Goal: Information Seeking & Learning: Learn about a topic

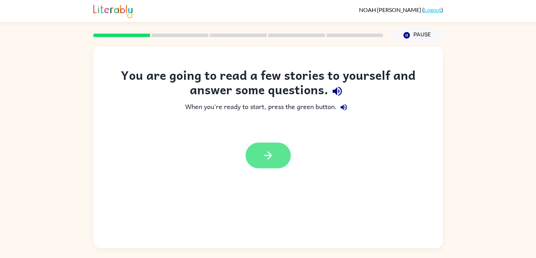
click at [282, 155] on button "button" at bounding box center [267, 156] width 45 height 26
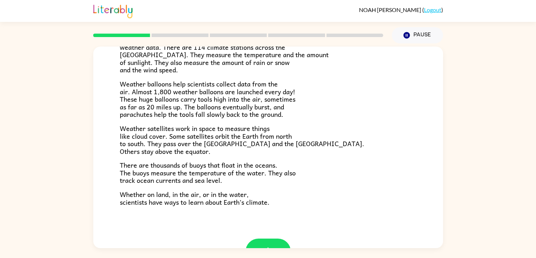
scroll to position [197, 0]
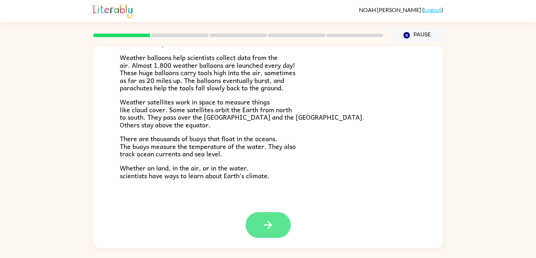
click at [268, 226] on icon "button" at bounding box center [268, 225] width 12 height 12
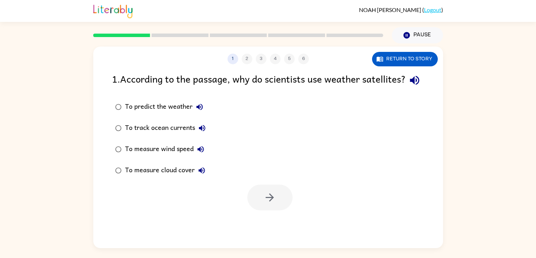
scroll to position [0, 0]
click at [405, 89] on button "button" at bounding box center [414, 80] width 18 height 18
click at [422, 59] on button "Return to story" at bounding box center [405, 59] width 66 height 14
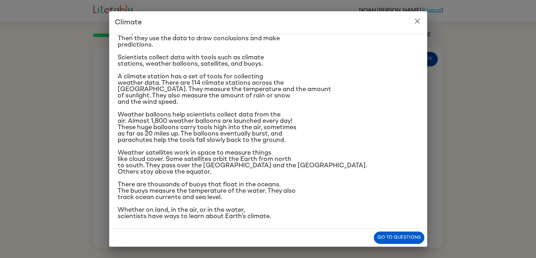
scroll to position [72, 0]
click at [413, 237] on button "Go to questions" at bounding box center [399, 238] width 50 height 12
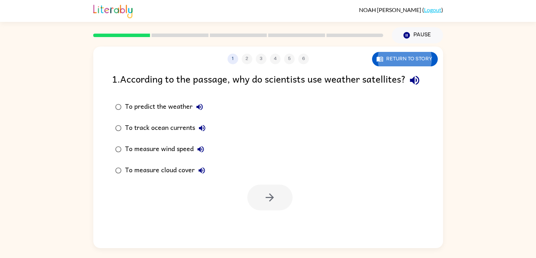
click at [173, 178] on div "To measure cloud cover" at bounding box center [167, 170] width 84 height 14
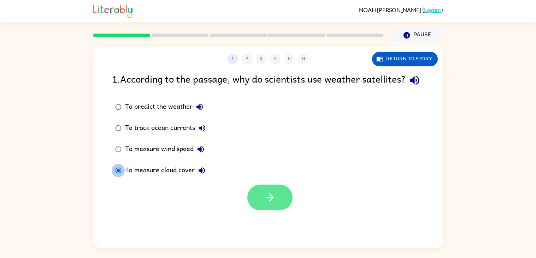
click at [267, 204] on icon "button" at bounding box center [269, 197] width 12 height 12
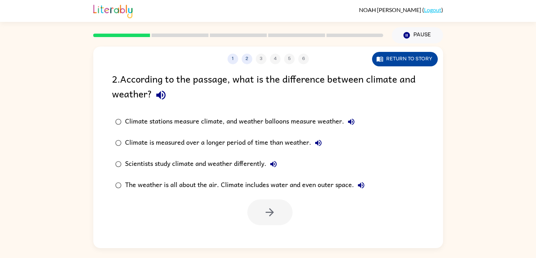
click at [379, 61] on icon "button" at bounding box center [379, 59] width 6 height 5
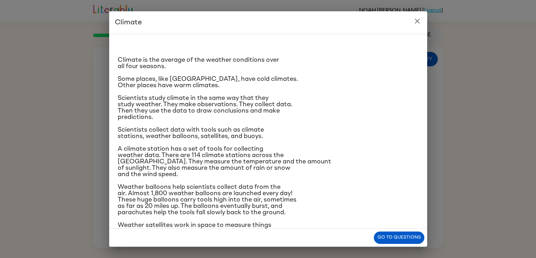
click at [418, 22] on icon "close" at bounding box center [417, 21] width 5 height 5
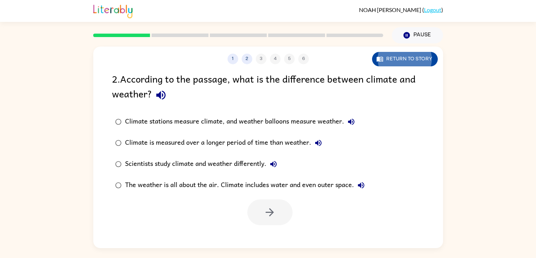
click at [411, 63] on button "Return to story" at bounding box center [405, 59] width 66 height 14
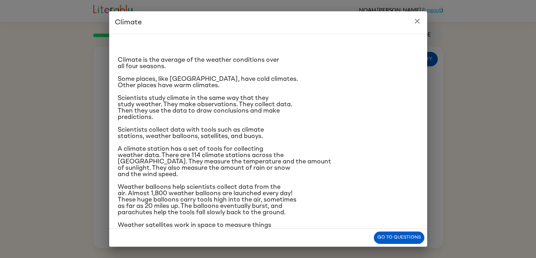
click at [418, 16] on button "close" at bounding box center [417, 21] width 14 height 14
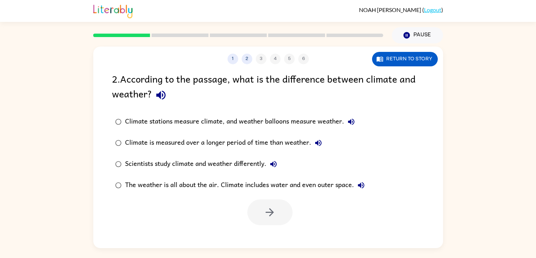
click at [356, 121] on button "Climate stations measure climate, and weather balloons measure weather." at bounding box center [351, 122] width 14 height 14
click at [317, 142] on icon "button" at bounding box center [318, 143] width 6 height 6
click at [271, 161] on icon "button" at bounding box center [273, 164] width 8 height 8
click at [280, 184] on div "The weather is all about the air. Climate includes water and even outer space." at bounding box center [246, 185] width 243 height 14
click at [265, 210] on icon "button" at bounding box center [269, 212] width 12 height 12
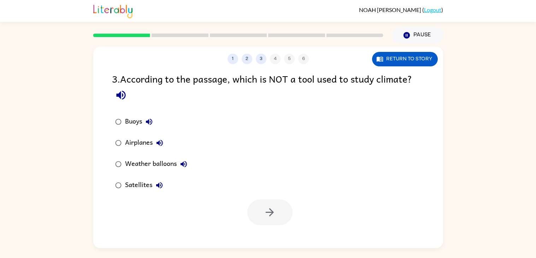
click at [269, 120] on div "Buoys Airplanes Weather balloons Satellites" at bounding box center [277, 153] width 331 height 85
click at [142, 141] on div "Airplanes" at bounding box center [146, 143] width 42 height 14
click at [252, 207] on button "button" at bounding box center [269, 212] width 45 height 26
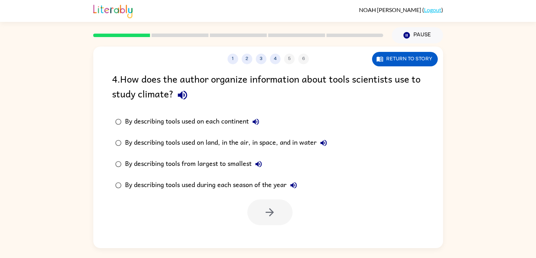
click at [226, 142] on div "By describing tools used on land, in the air, in space, and in water" at bounding box center [227, 143] width 205 height 14
click at [261, 215] on button "button" at bounding box center [269, 212] width 45 height 26
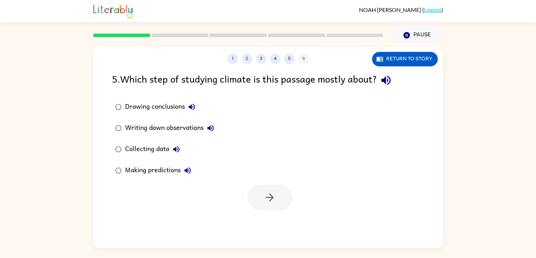
click at [167, 131] on div "Writing down observations" at bounding box center [171, 128] width 93 height 14
click at [149, 141] on label "Collecting data" at bounding box center [164, 149] width 113 height 21
click at [268, 203] on icon "button" at bounding box center [269, 197] width 12 height 12
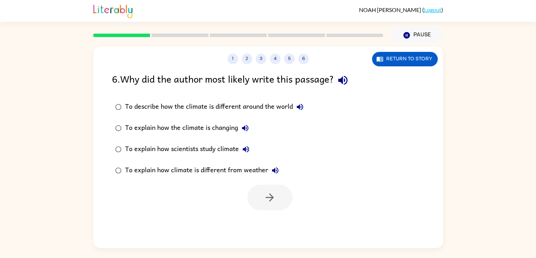
click at [231, 107] on div "To describe how the climate is different around the world" at bounding box center [216, 107] width 182 height 14
click at [206, 151] on div "To explain how scientists study climate" at bounding box center [189, 149] width 128 height 14
click at [256, 195] on button "button" at bounding box center [269, 198] width 45 height 26
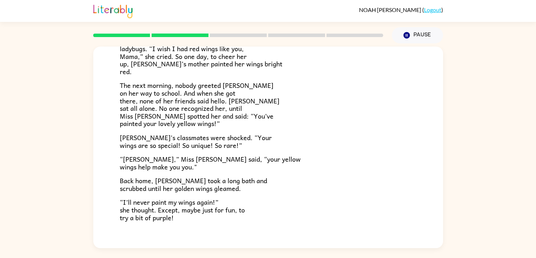
scroll to position [197, 0]
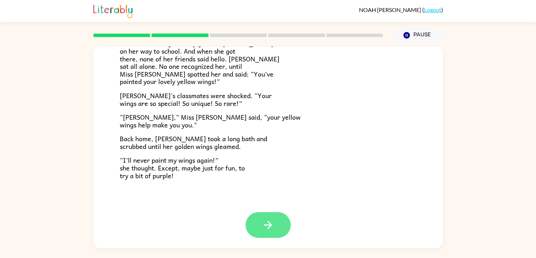
click at [277, 228] on button "button" at bounding box center [267, 225] width 45 height 26
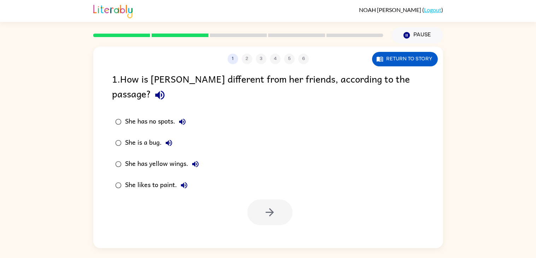
scroll to position [0, 0]
click at [375, 59] on button "Return to story" at bounding box center [405, 59] width 66 height 14
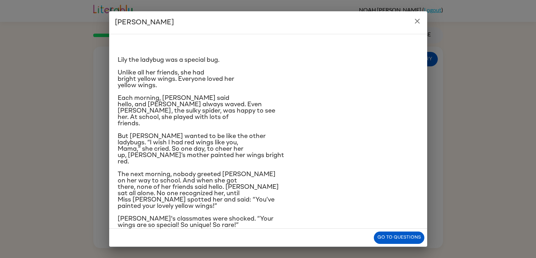
click at [415, 22] on icon "close" at bounding box center [417, 21] width 8 height 8
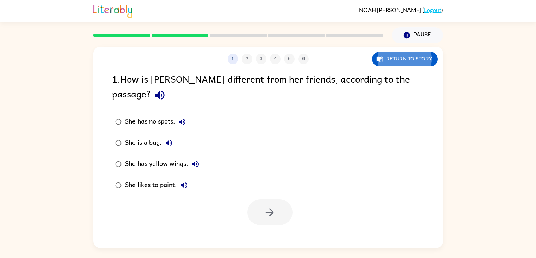
click at [415, 22] on div "Pause Pause" at bounding box center [268, 35] width 350 height 26
click at [169, 157] on div "She has yellow wings." at bounding box center [163, 164] width 77 height 14
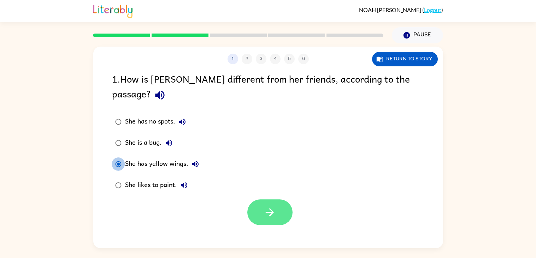
click at [268, 206] on icon "button" at bounding box center [269, 212] width 12 height 12
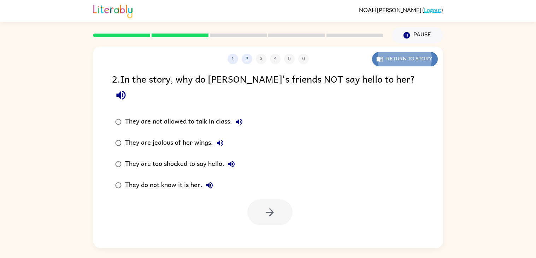
click at [399, 58] on button "Return to story" at bounding box center [405, 59] width 66 height 14
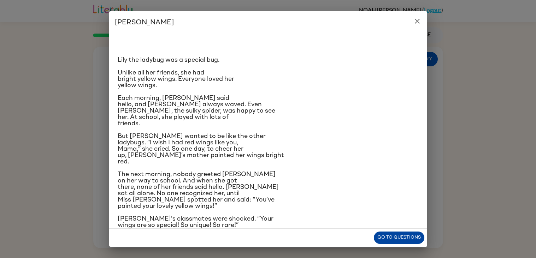
click at [397, 236] on button "Go to questions" at bounding box center [399, 238] width 50 height 12
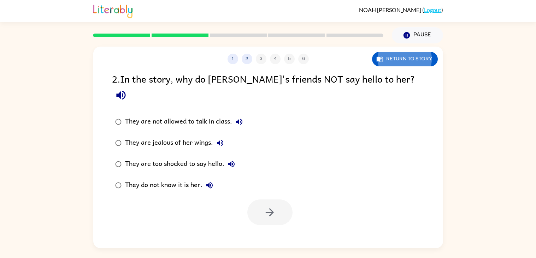
click at [203, 136] on div "They are jealous of her wings." at bounding box center [176, 143] width 102 height 14
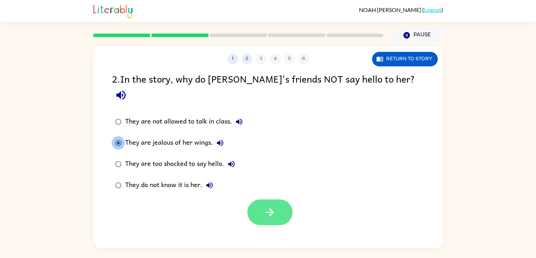
click at [275, 204] on button "button" at bounding box center [269, 212] width 45 height 26
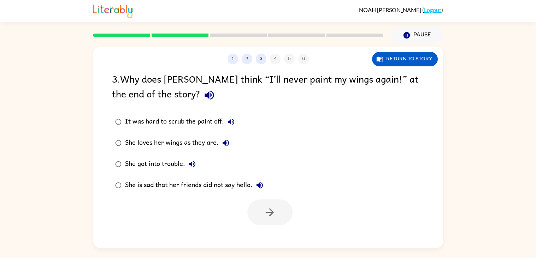
click at [275, 204] on div at bounding box center [269, 212] width 45 height 26
click at [395, 61] on button "Return to story" at bounding box center [405, 59] width 66 height 14
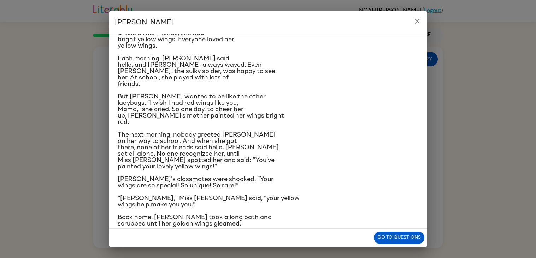
scroll to position [72, 0]
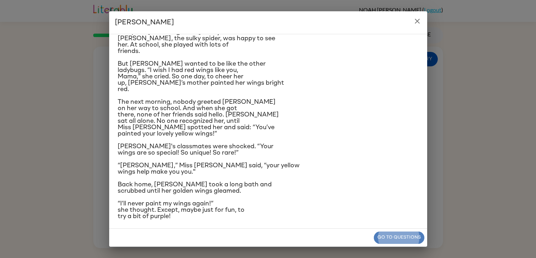
click at [386, 241] on button "Go to questions" at bounding box center [399, 238] width 50 height 12
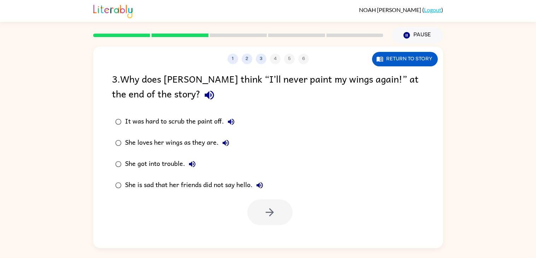
click at [196, 126] on div "It was hard to scrub the paint off." at bounding box center [181, 122] width 113 height 14
click at [154, 164] on div "She got into trouble." at bounding box center [162, 164] width 74 height 14
click at [284, 205] on button "button" at bounding box center [269, 212] width 45 height 26
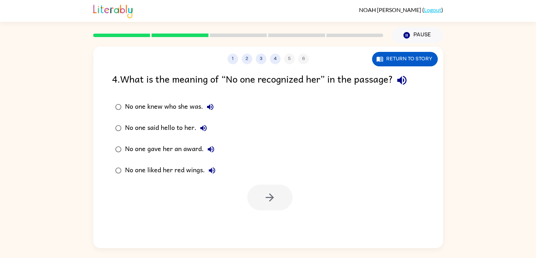
click at [151, 106] on div "No one knew who she was." at bounding box center [171, 107] width 92 height 14
click at [277, 193] on button "button" at bounding box center [269, 198] width 45 height 26
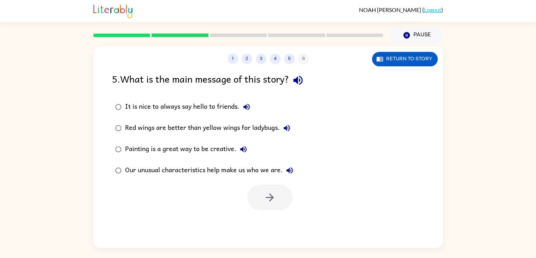
click at [275, 186] on div at bounding box center [269, 198] width 45 height 26
click at [223, 151] on div "Painting is a great way to be creative." at bounding box center [187, 149] width 125 height 14
click at [262, 205] on button "button" at bounding box center [269, 198] width 45 height 26
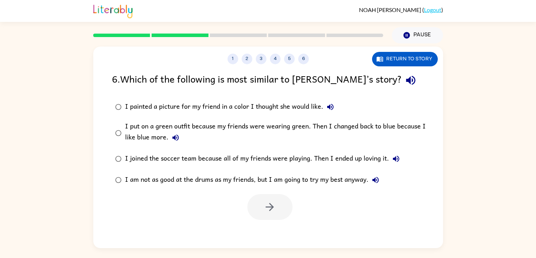
click at [192, 127] on div "I put on a green outfit because my friends were wearing green. Then I changed b…" at bounding box center [279, 133] width 309 height 24
click at [250, 207] on button "button" at bounding box center [269, 207] width 45 height 26
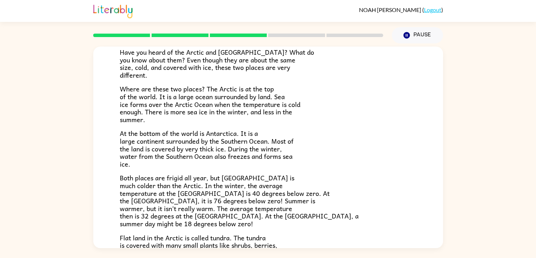
scroll to position [149, 0]
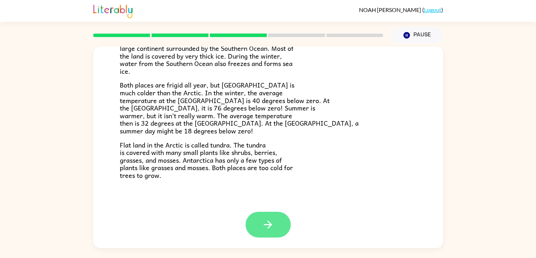
click at [275, 232] on button "button" at bounding box center [267, 225] width 45 height 26
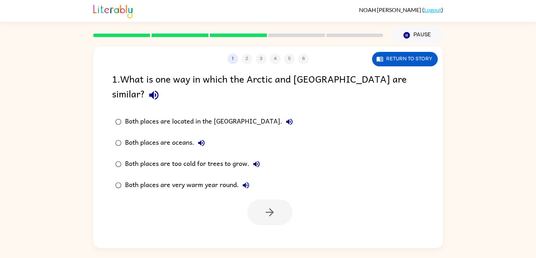
click at [218, 115] on div "Both places are located in the [GEOGRAPHIC_DATA]." at bounding box center [210, 122] width 171 height 14
click at [272, 199] on button "button" at bounding box center [269, 212] width 45 height 26
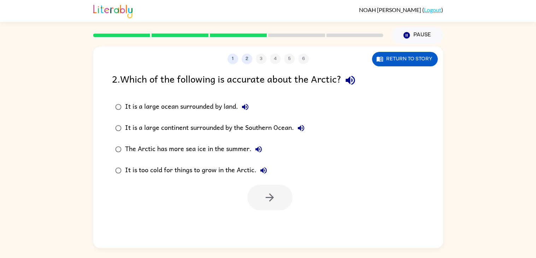
click at [237, 127] on div "It is a large continent surrounded by the Southern Ocean." at bounding box center [216, 128] width 183 height 14
click at [262, 195] on button "button" at bounding box center [269, 198] width 45 height 26
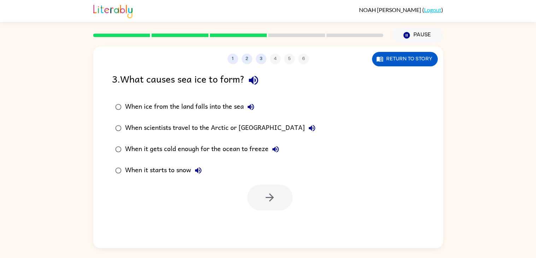
click at [215, 128] on div "When scientists travel to the Arctic or [GEOGRAPHIC_DATA]" at bounding box center [222, 128] width 194 height 14
click at [272, 190] on button "button" at bounding box center [269, 198] width 45 height 26
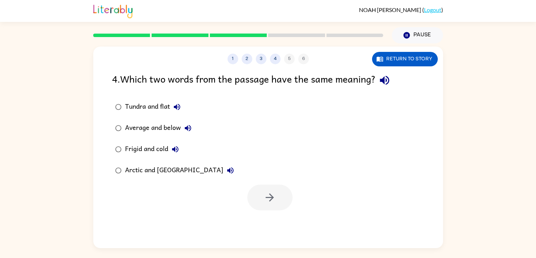
click at [145, 171] on div "Arctic and [GEOGRAPHIC_DATA]" at bounding box center [181, 170] width 112 height 14
click at [256, 189] on button "button" at bounding box center [269, 198] width 45 height 26
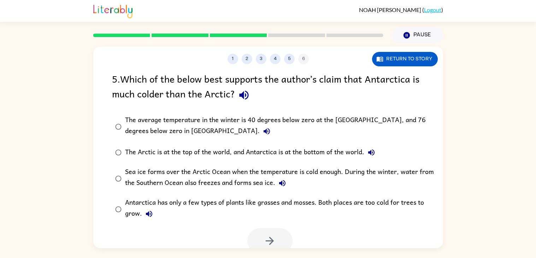
click at [218, 125] on div "The average temperature in the winter is 40 degrees below zero at the [GEOGRAPH…" at bounding box center [279, 127] width 309 height 24
click at [261, 175] on div "Sea ice forms over the Arctic Ocean when the temperature is cold enough. During…" at bounding box center [279, 179] width 309 height 24
click at [281, 238] on button "button" at bounding box center [269, 241] width 45 height 26
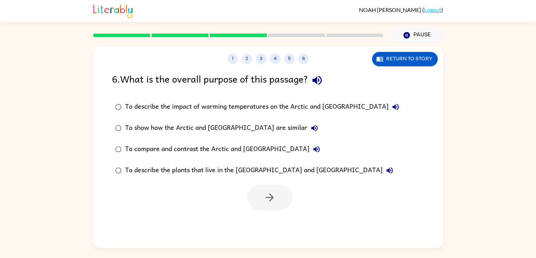
click at [262, 128] on div "To show how the Arctic and [GEOGRAPHIC_DATA] are similar" at bounding box center [223, 128] width 196 height 14
click at [287, 193] on button "button" at bounding box center [269, 198] width 45 height 26
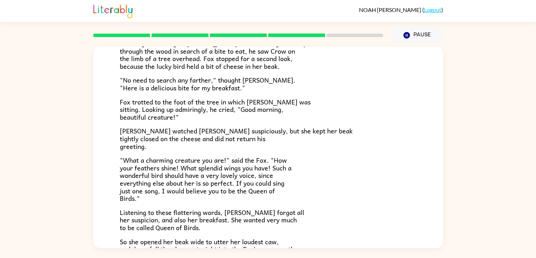
scroll to position [139, 0]
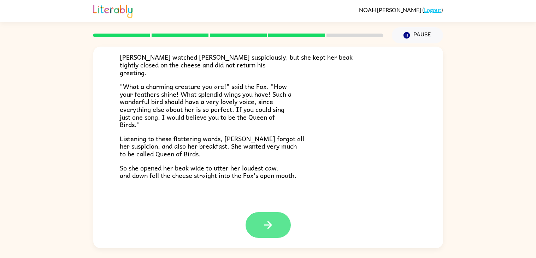
click at [274, 234] on button "button" at bounding box center [267, 225] width 45 height 26
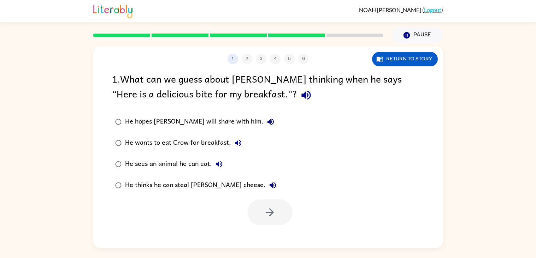
scroll to position [0, 0]
